Goal: Information Seeking & Learning: Learn about a topic

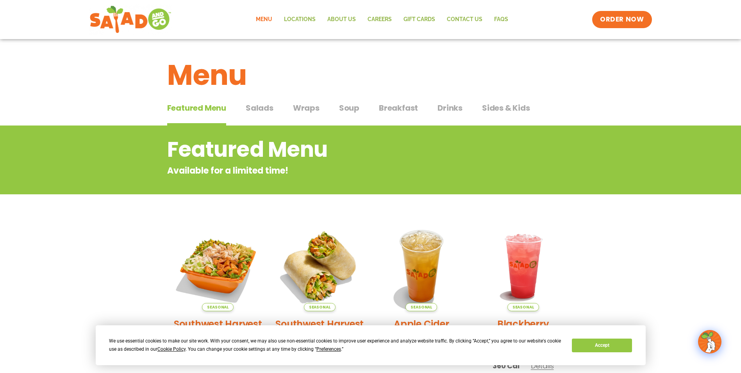
click at [202, 107] on span "Featured Menu" at bounding box center [196, 108] width 59 height 12
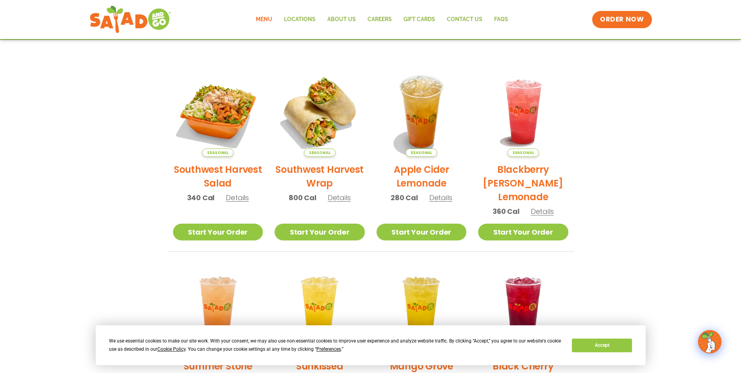
scroll to position [156, 0]
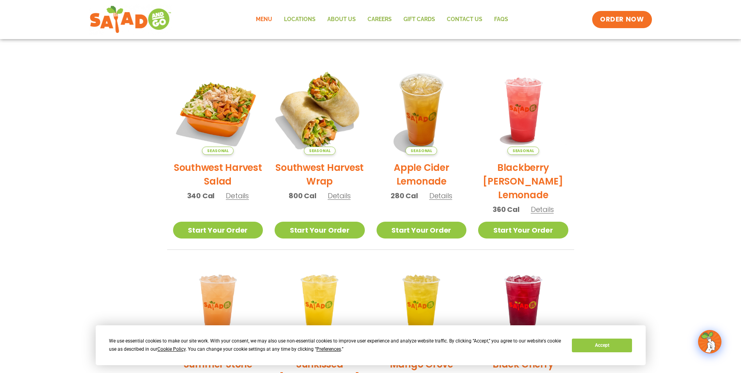
click at [311, 133] on img at bounding box center [320, 110] width 106 height 106
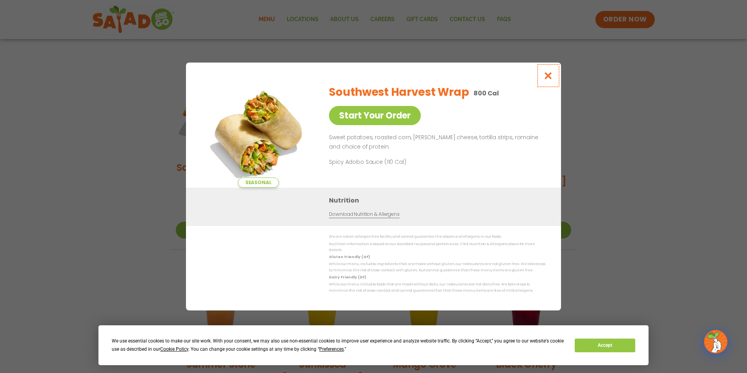
click at [548, 75] on icon "Close modal" at bounding box center [548, 75] width 10 height 8
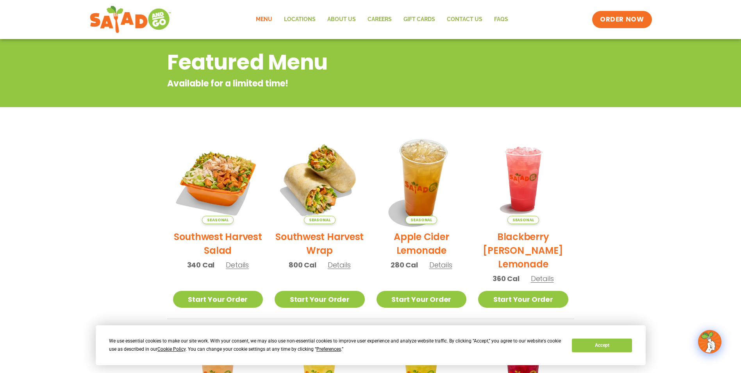
scroll to position [78, 0]
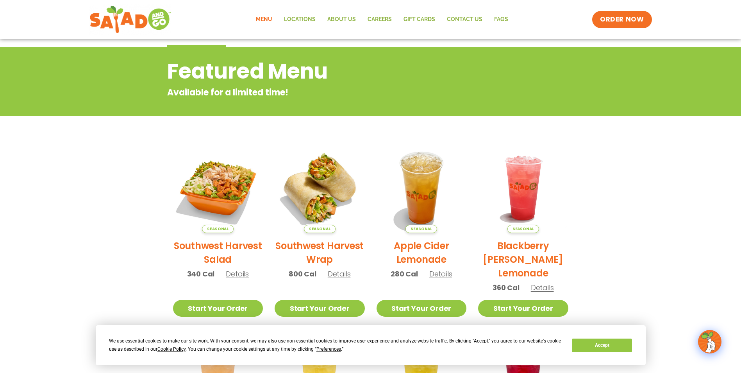
click at [263, 19] on link "Menu" at bounding box center [264, 20] width 28 height 18
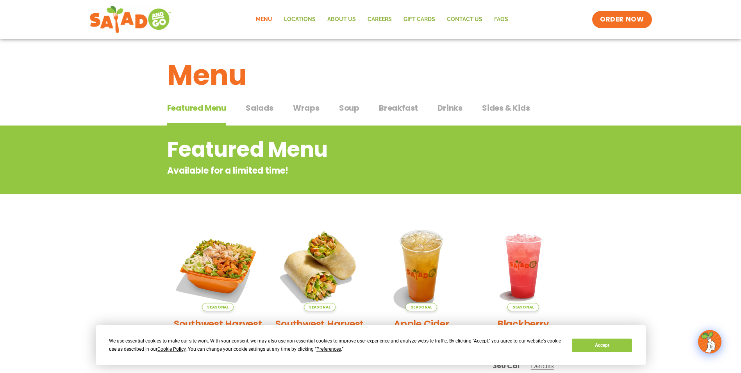
click at [259, 107] on span "Salads" at bounding box center [260, 108] width 28 height 12
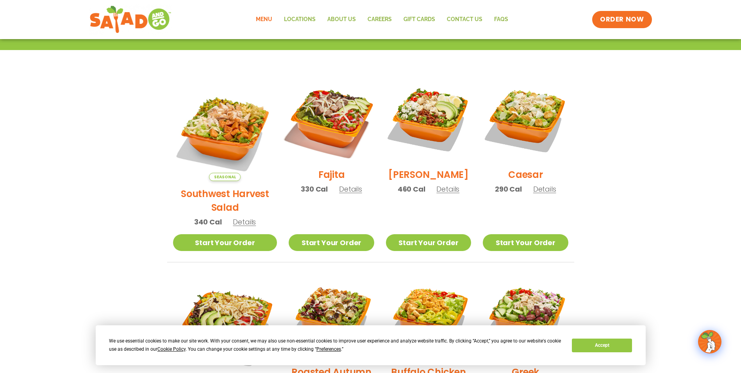
scroll to position [195, 0]
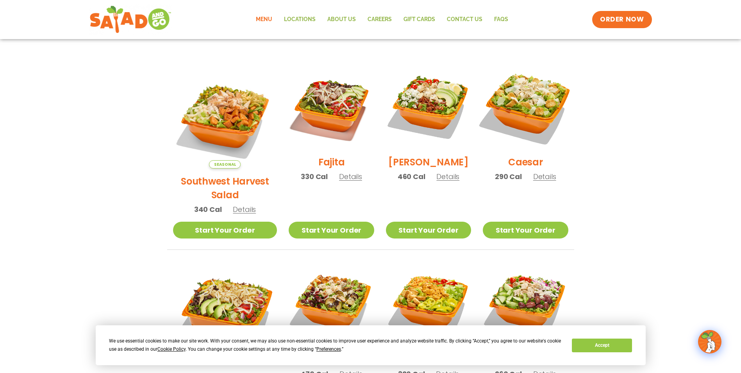
click at [530, 114] on img at bounding box center [525, 107] width 100 height 100
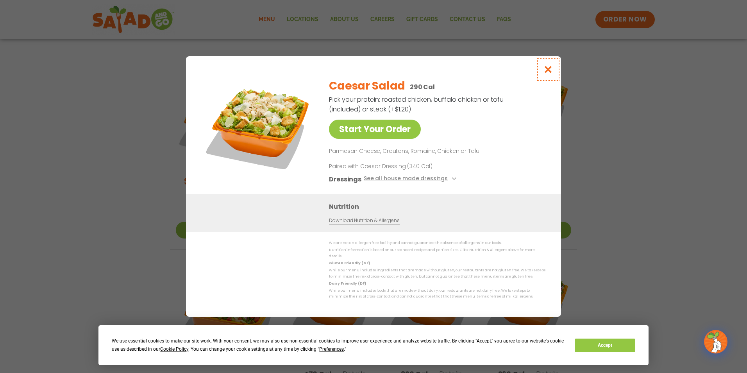
click at [549, 71] on icon "Close modal" at bounding box center [548, 69] width 10 height 8
